Goal: Transaction & Acquisition: Purchase product/service

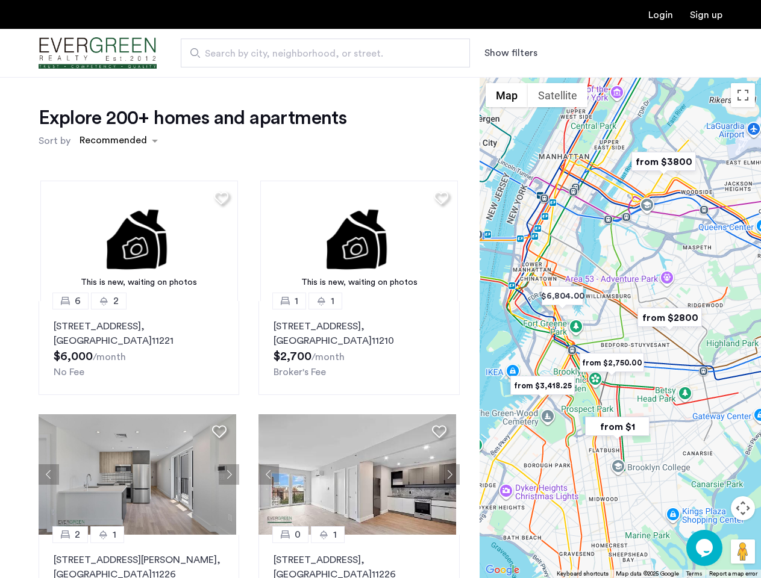
click at [510, 53] on button "Show filters" at bounding box center [510, 53] width 53 height 14
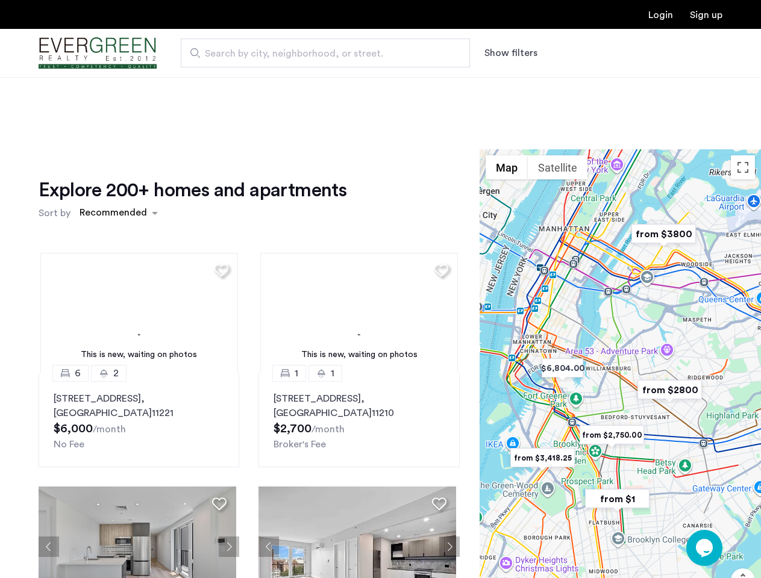
click at [118, 141] on div "Explore 200+ homes and apartments Sort by Recommended This is new, waiting on p…" at bounding box center [380, 403] width 761 height 652
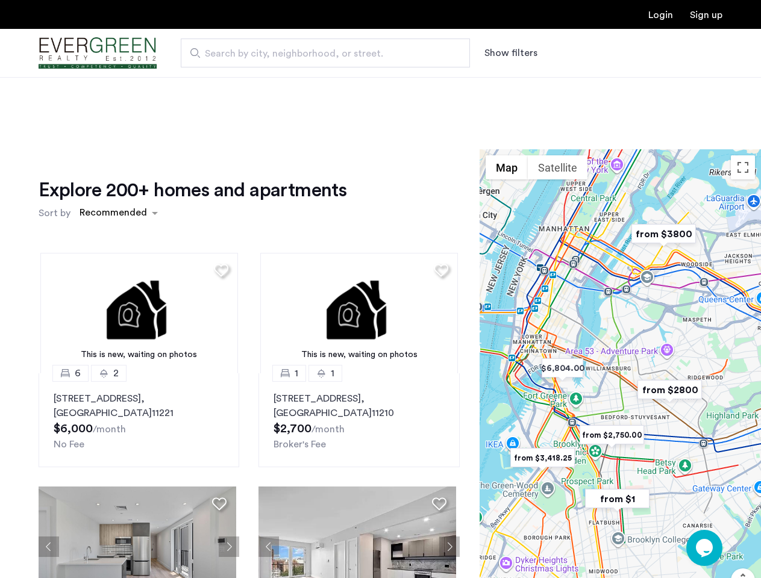
click at [219, 198] on h1 "Explore 200+ homes and apartments" at bounding box center [193, 190] width 308 height 24
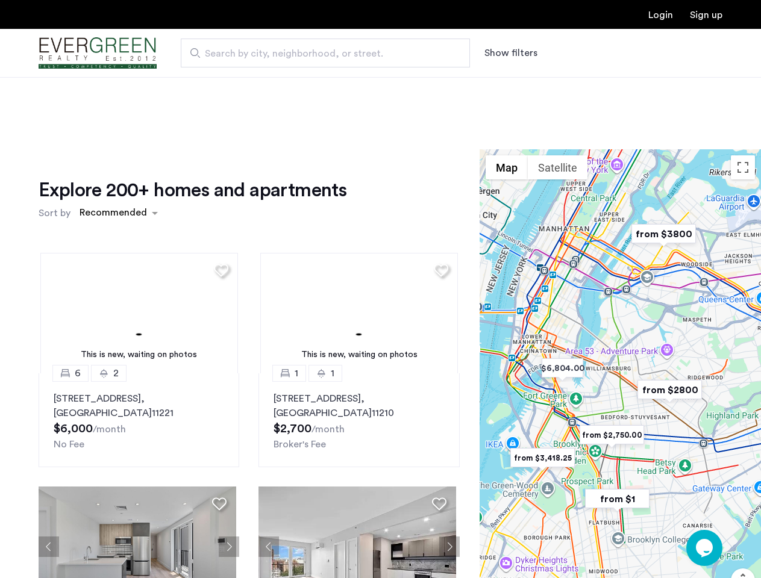
click at [137, 241] on div "Explore 200+ homes and apartments Sort by Recommended This is new, waiting on p…" at bounding box center [249, 415] width 421 height 474
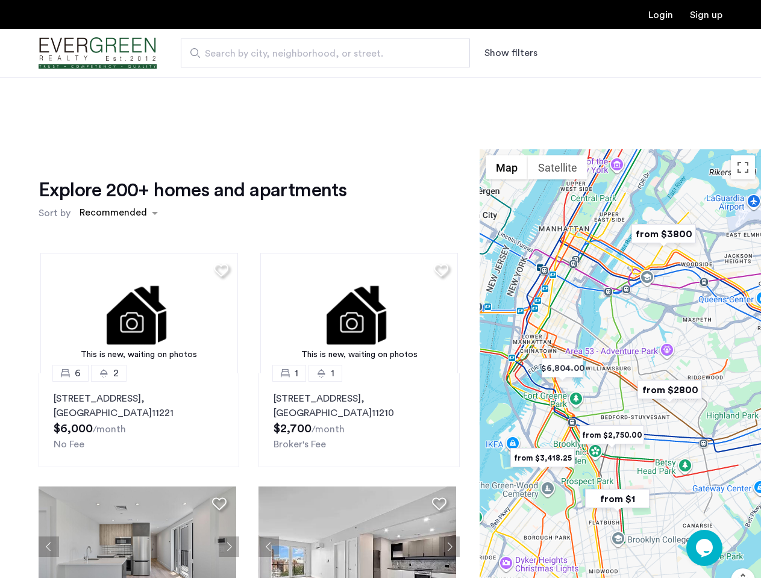
click at [137, 348] on img at bounding box center [139, 313] width 198 height 121
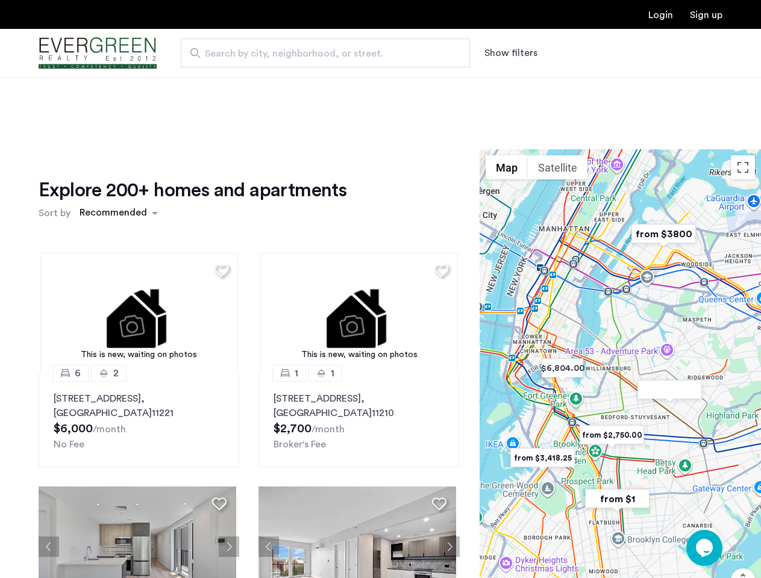
click at [436, 198] on div "Explore 200+ homes and apartments Sort by Recommended" at bounding box center [249, 201] width 421 height 46
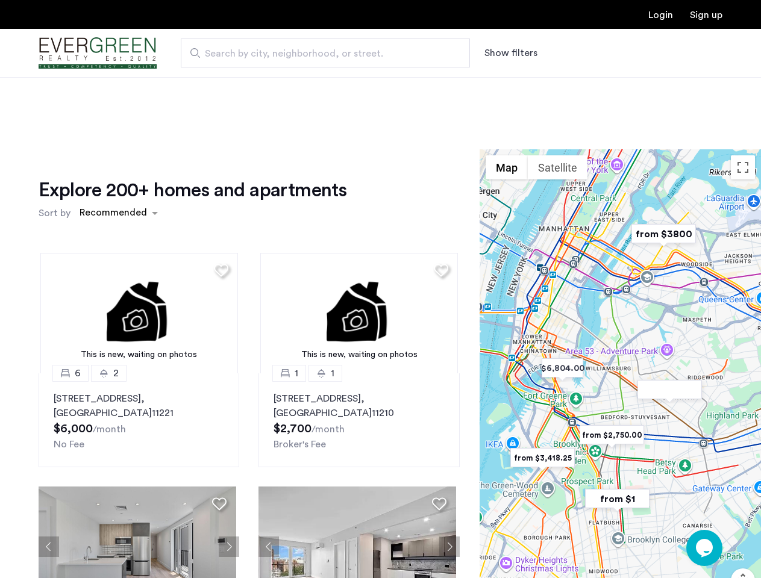
click at [354, 241] on div "Explore 200+ homes and apartments Sort by Recommended This is new, waiting on p…" at bounding box center [249, 415] width 421 height 474
click at [354, 348] on img at bounding box center [359, 313] width 198 height 121
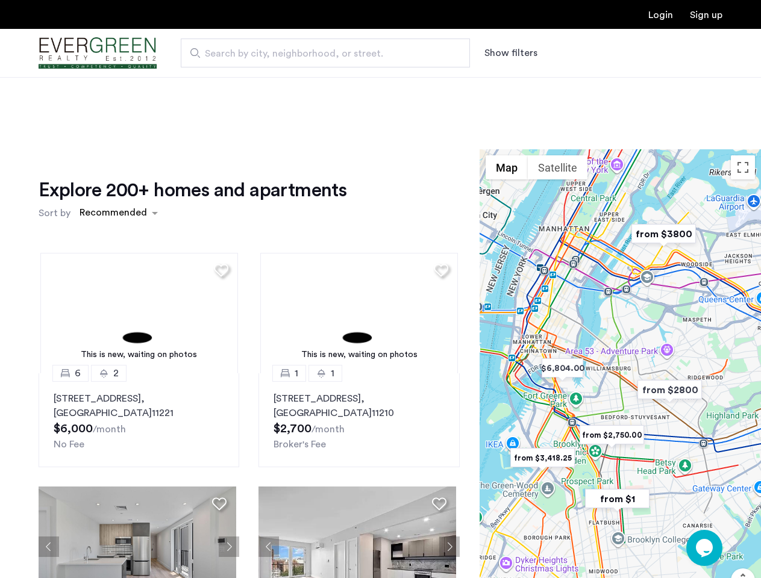
click at [49, 475] on div "This is new, waiting on photos 6 2 [STREET_ADDRESS] $6,000 /month No Fee This i…" at bounding box center [249, 447] width 440 height 409
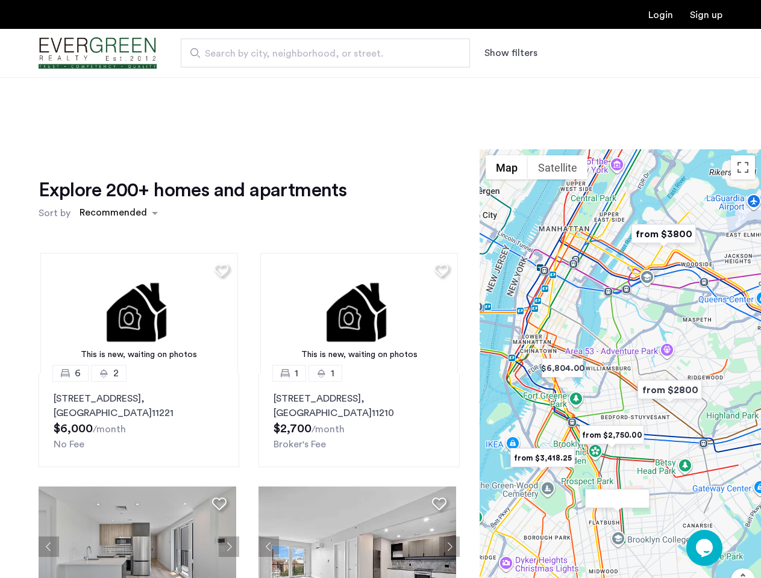
click at [219, 431] on div "[STREET_ADDRESS] $6,000 /month No Fee" at bounding box center [139, 422] width 171 height 60
